Goal: Task Accomplishment & Management: Manage account settings

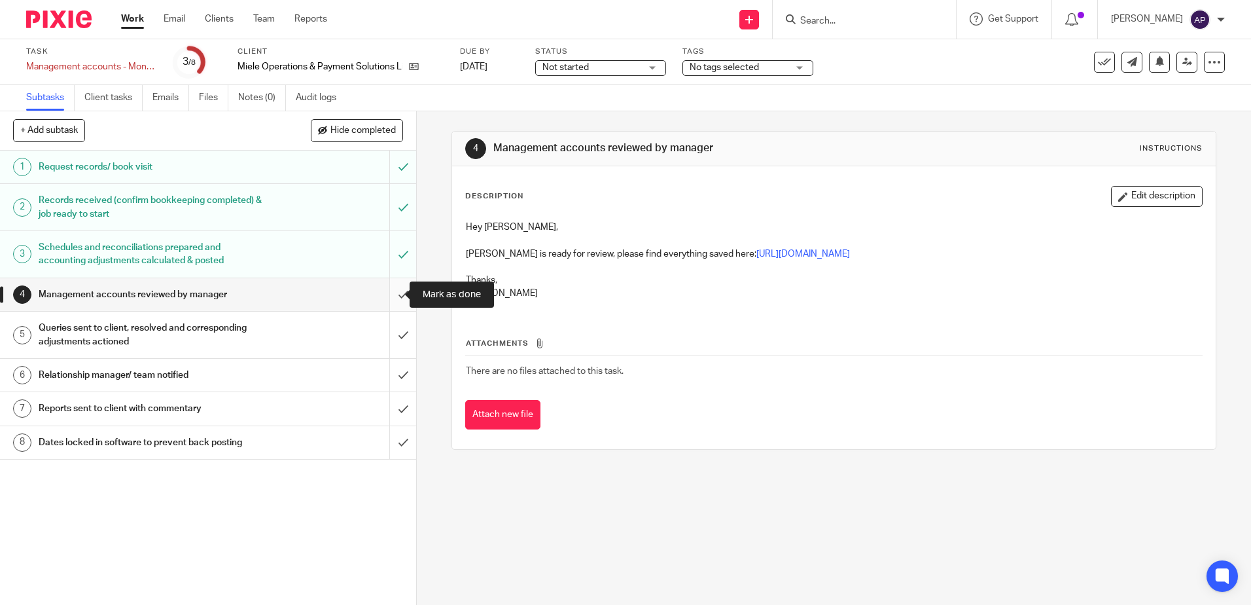
click at [397, 293] on input "submit" at bounding box center [208, 294] width 416 height 33
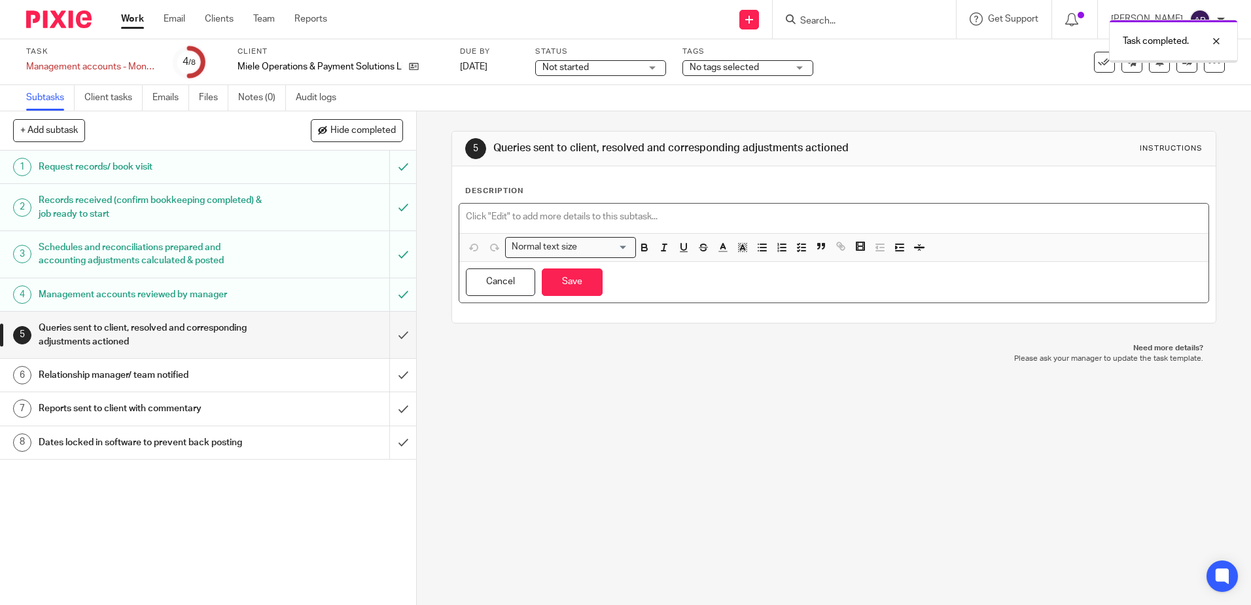
click at [474, 209] on div at bounding box center [833, 217] width 748 height 29
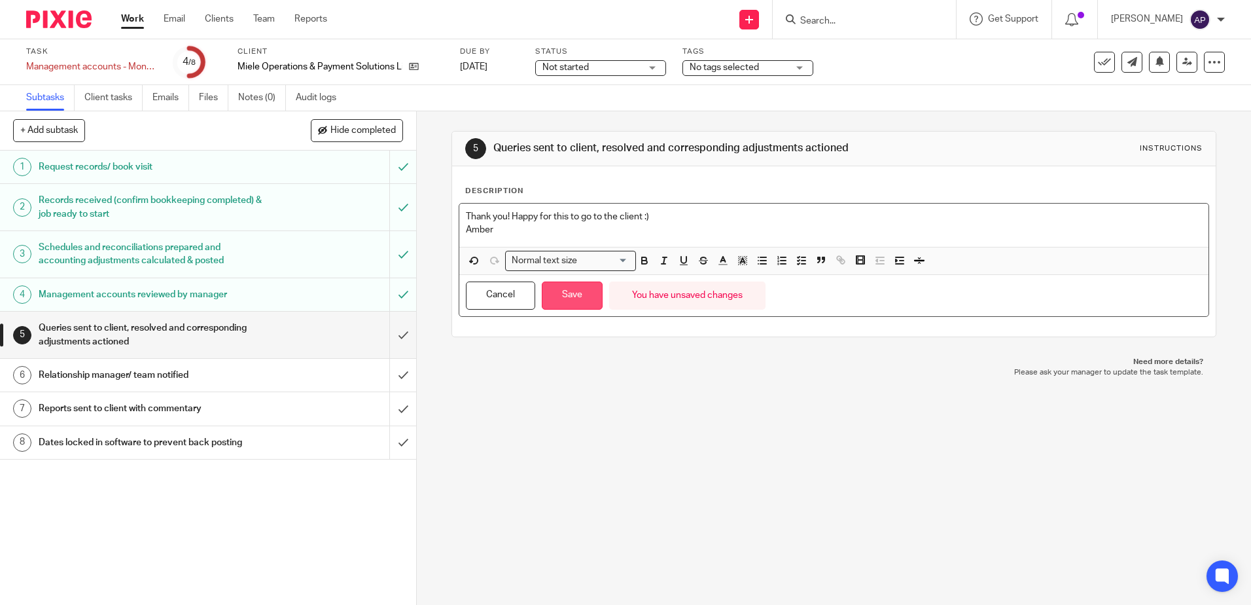
click at [563, 292] on button "Save" at bounding box center [572, 295] width 61 height 28
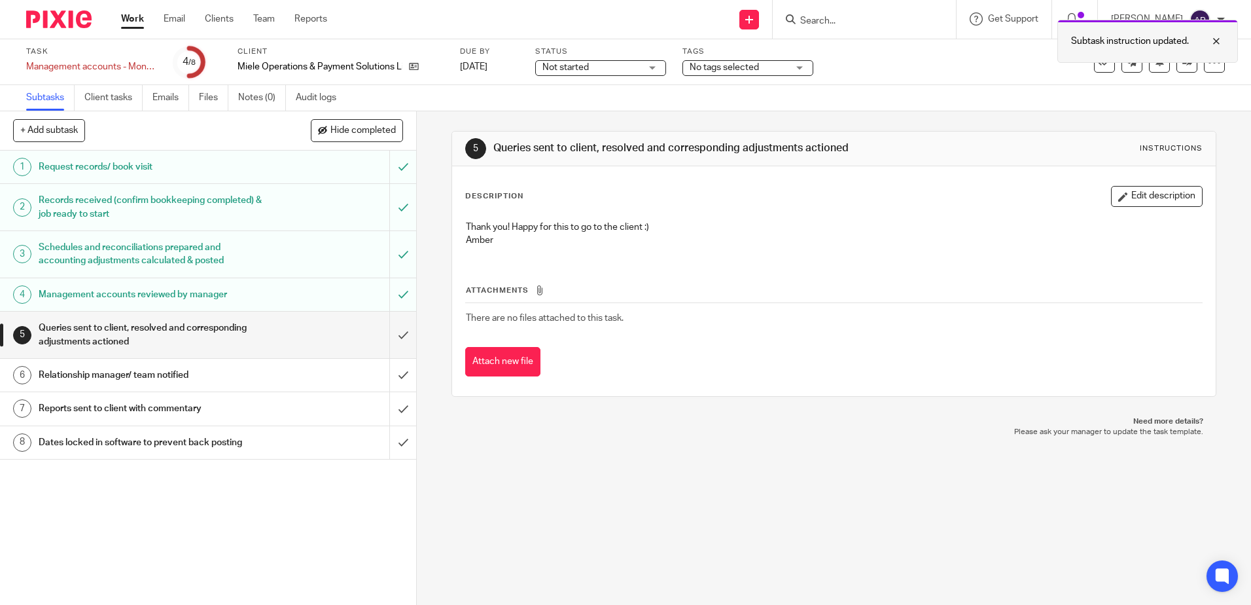
click at [1214, 46] on div at bounding box center [1206, 41] width 35 height 16
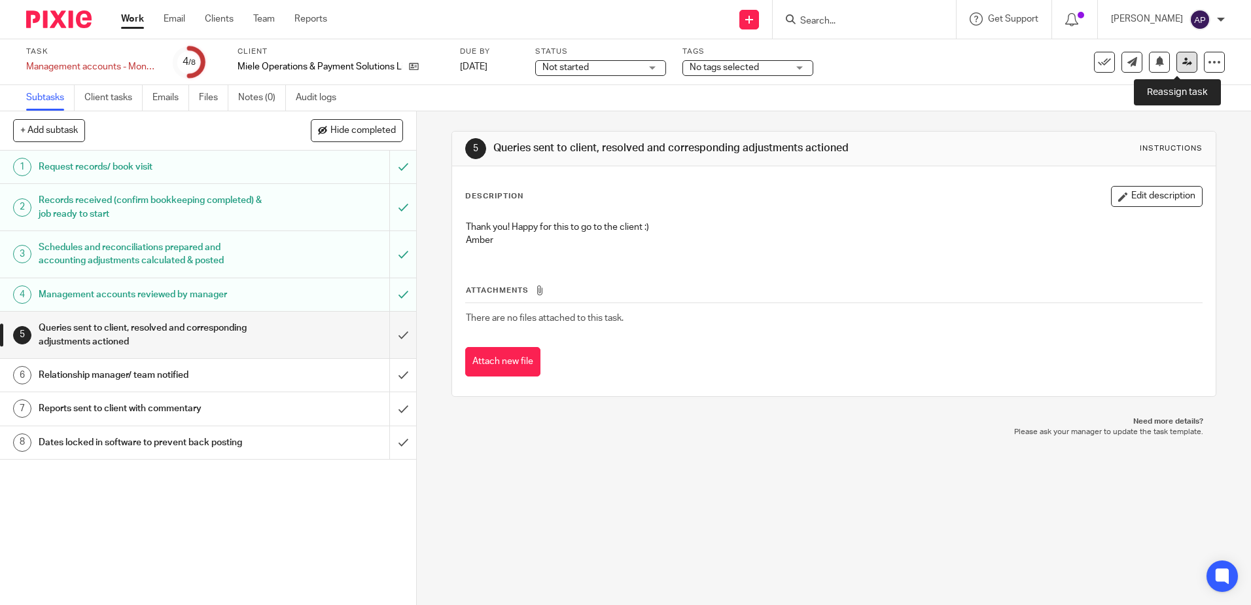
click at [1182, 64] on icon at bounding box center [1187, 62] width 10 height 10
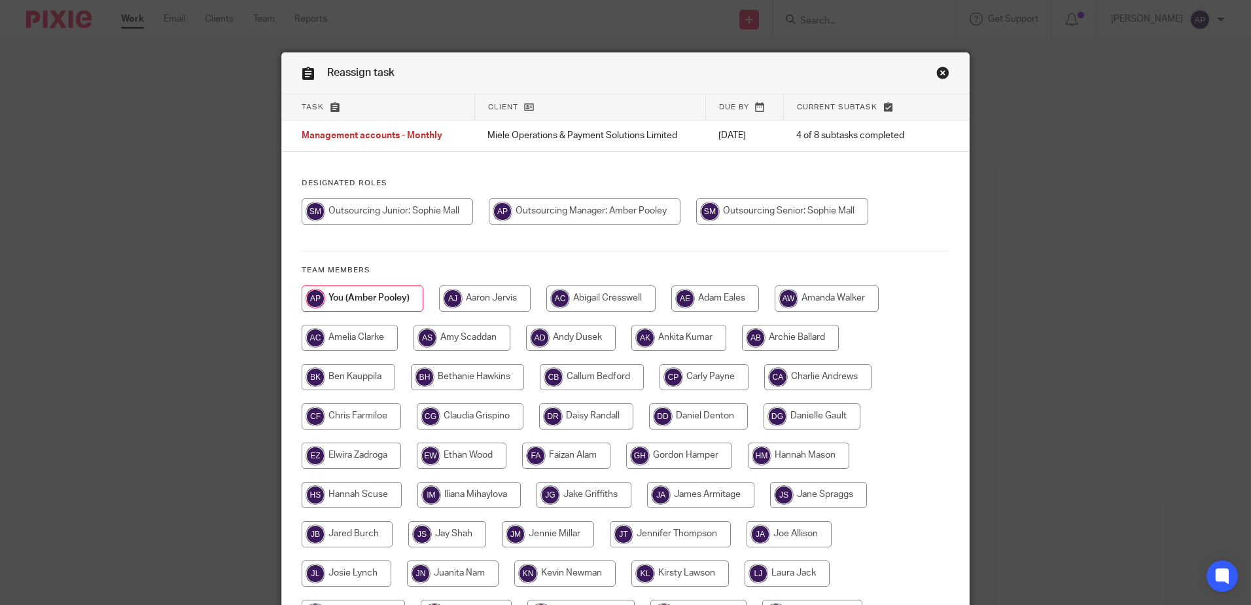
click at [764, 208] on input "radio" at bounding box center [782, 211] width 172 height 26
radio input "true"
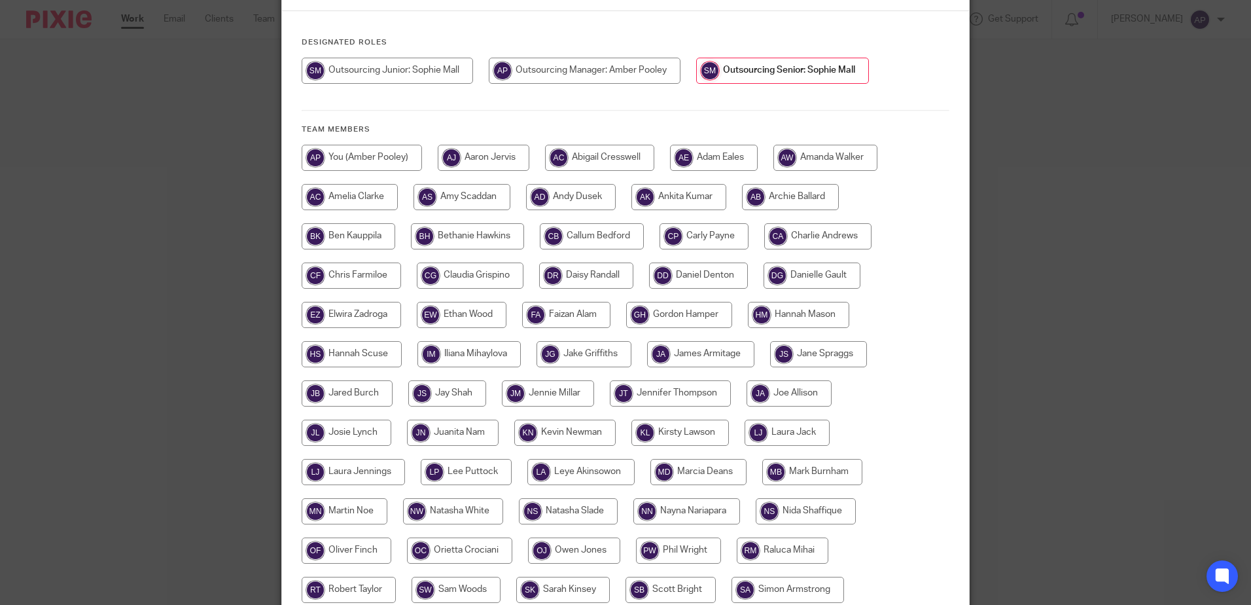
scroll to position [327, 0]
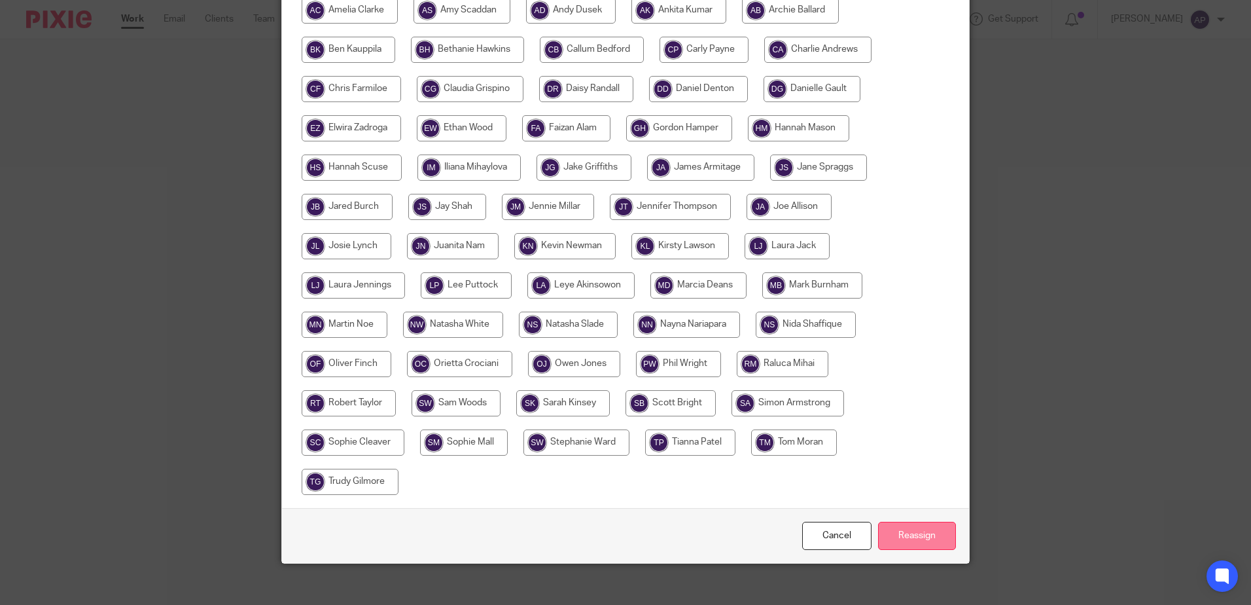
click at [911, 528] on input "Reassign" at bounding box center [917, 535] width 78 height 28
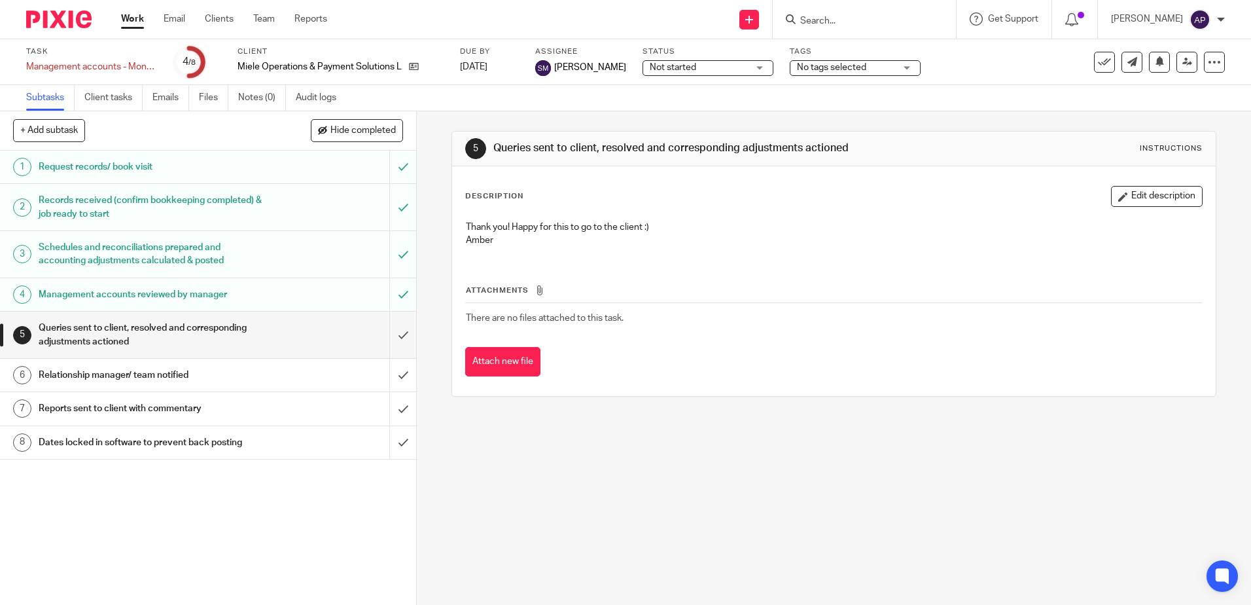
click at [60, 20] on img at bounding box center [58, 19] width 65 height 18
